Goal: Transaction & Acquisition: Purchase product/service

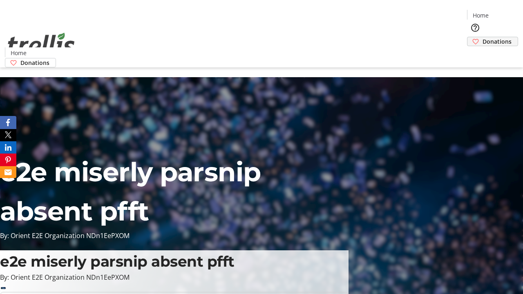
click at [482, 37] on span "Donations" at bounding box center [496, 41] width 29 height 9
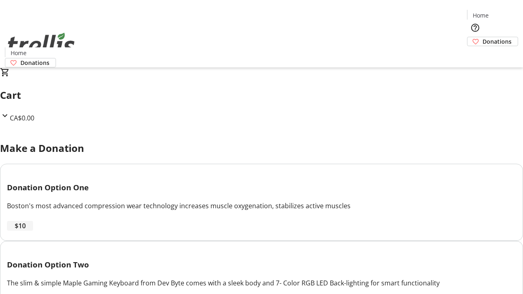
click at [26, 231] on span "$10" at bounding box center [20, 226] width 11 height 10
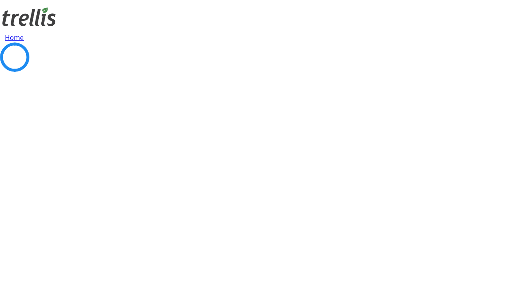
select select "CA"
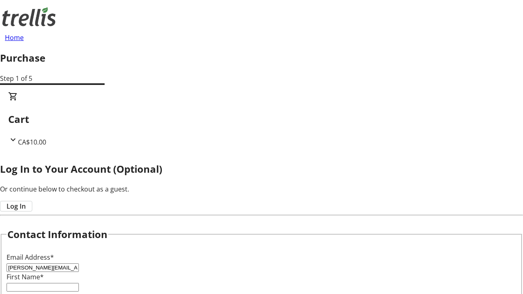
type input "[PERSON_NAME][EMAIL_ADDRESS][DOMAIN_NAME]"
type input "[PERSON_NAME]"
type input "Waters"
type input "[STREET_ADDRESS][PERSON_NAME]"
type input "Kelowna"
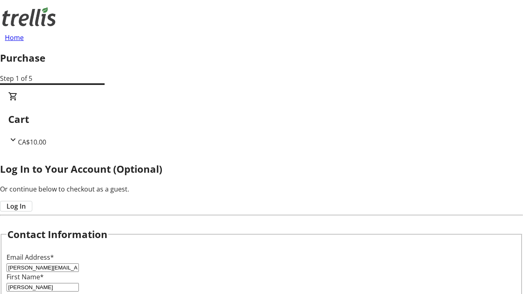
select select "BC"
type input "Kelowna"
type input "V1Y 0C2"
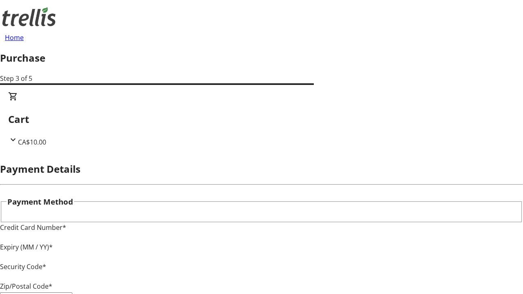
type input "V1Y 0C2"
